Goal: Information Seeking & Learning: Check status

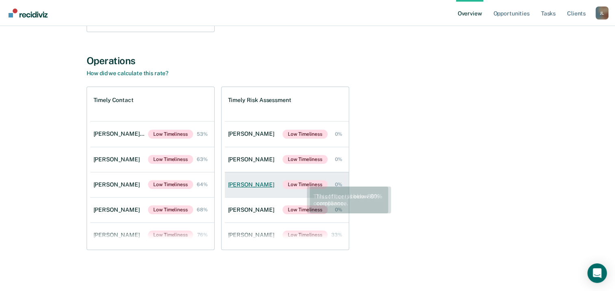
scroll to position [252, 0]
